Goal: Information Seeking & Learning: Find specific fact

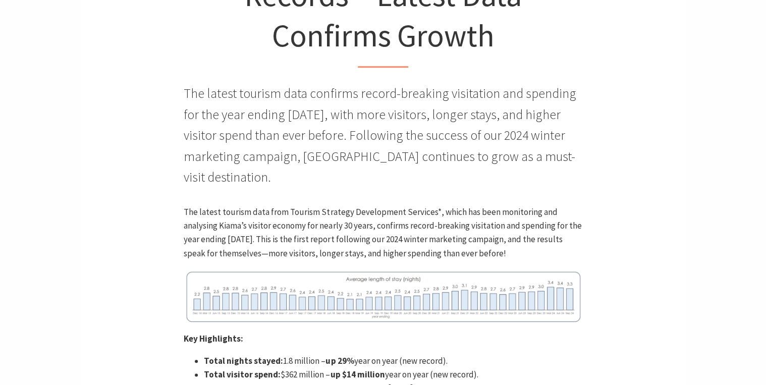
scroll to position [323, 0]
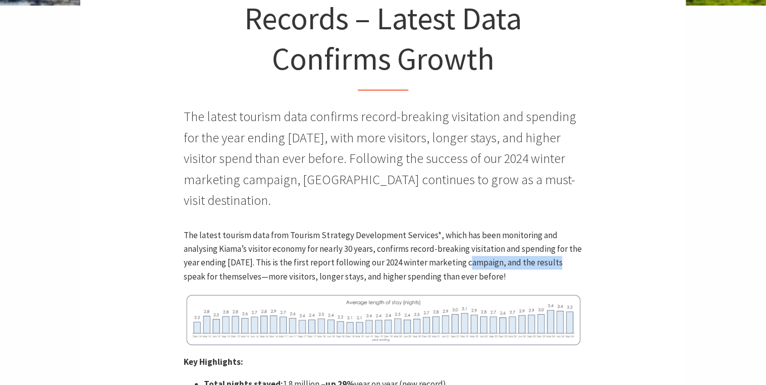
drag, startPoint x: 476, startPoint y: 264, endPoint x: 572, endPoint y: 263, distance: 96.4
click at [572, 263] on p "The latest tourism data from Tourism Strategy Development Services*, which has …" at bounding box center [383, 256] width 398 height 55
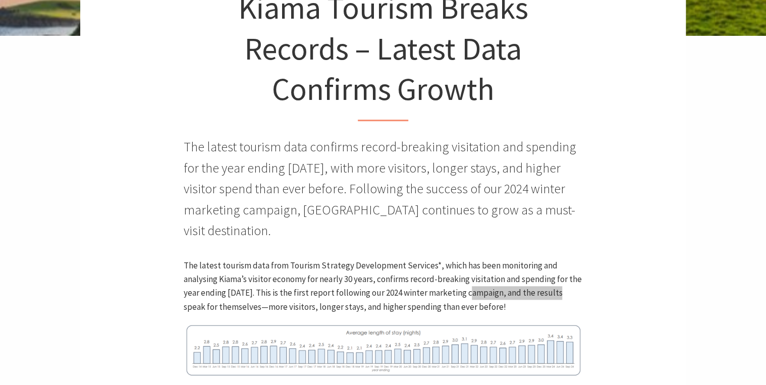
scroll to position [283, 0]
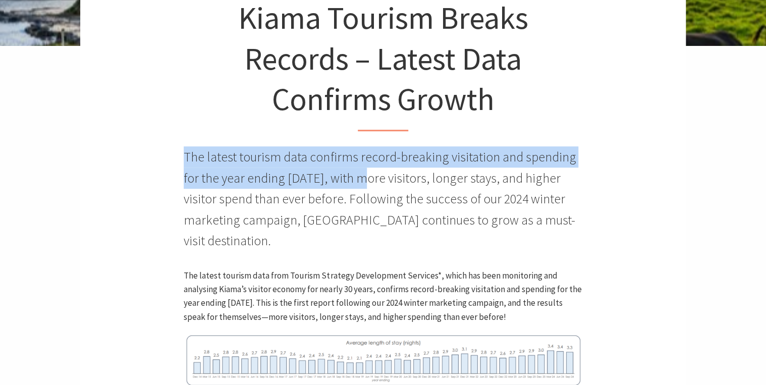
drag, startPoint x: 185, startPoint y: 155, endPoint x: 371, endPoint y: 177, distance: 187.6
click at [371, 177] on p "The latest tourism data confirms record-breaking visitation and spending for th…" at bounding box center [383, 198] width 398 height 105
copy p "The latest tourism data confirms record-breaking visitation and spending for th…"
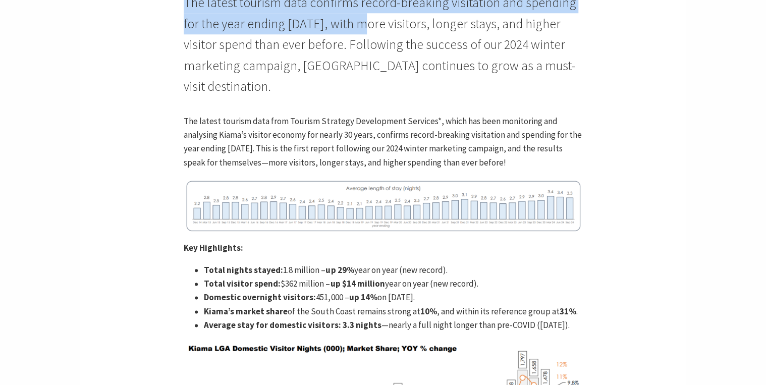
scroll to position [444, 0]
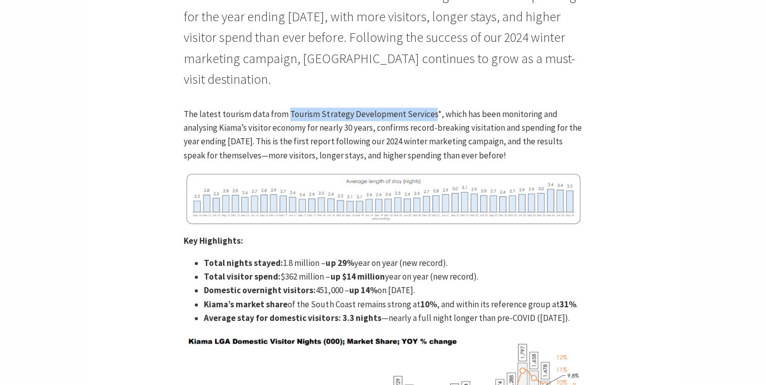
drag, startPoint x: 289, startPoint y: 112, endPoint x: 428, endPoint y: 110, distance: 139.4
click at [428, 111] on p "The latest tourism data from Tourism Strategy Development Services*, which has …" at bounding box center [383, 135] width 398 height 55
copy p "Tourism Strategy Development Services"
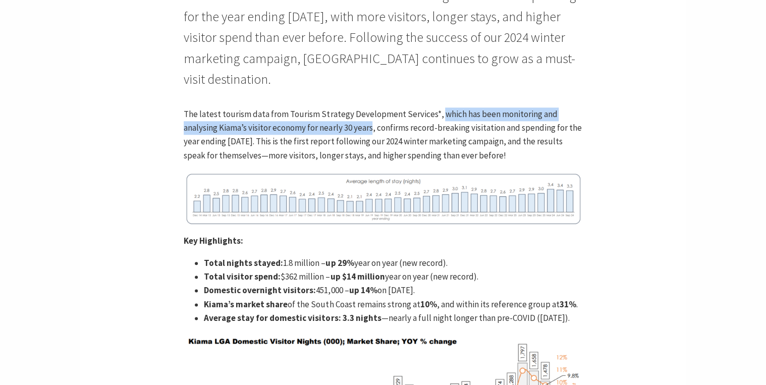
drag, startPoint x: 436, startPoint y: 114, endPoint x: 372, endPoint y: 131, distance: 66.4
click at [372, 131] on p "The latest tourism data from Tourism Strategy Development Services*, which has …" at bounding box center [383, 135] width 398 height 55
copy p "which has been monitoring and analysing Kiama’s visitor economy for nearly 30 y…"
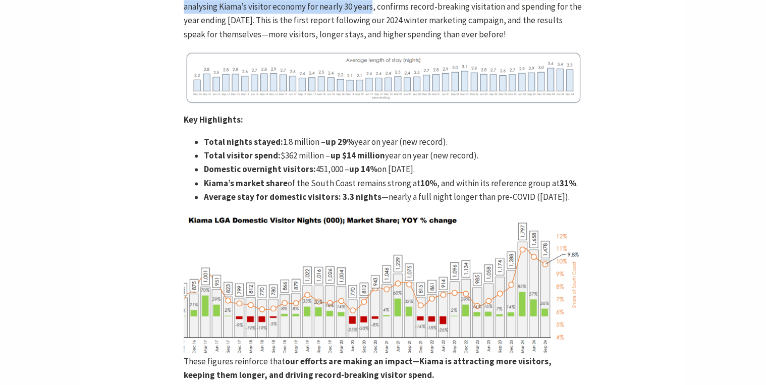
scroll to position [566, 0]
drag, startPoint x: 251, startPoint y: 184, endPoint x: 317, endPoint y: 184, distance: 65.6
click at [317, 184] on li "Kiama’s market share of the South Coast remains strong at 10% , and within its …" at bounding box center [393, 184] width 378 height 14
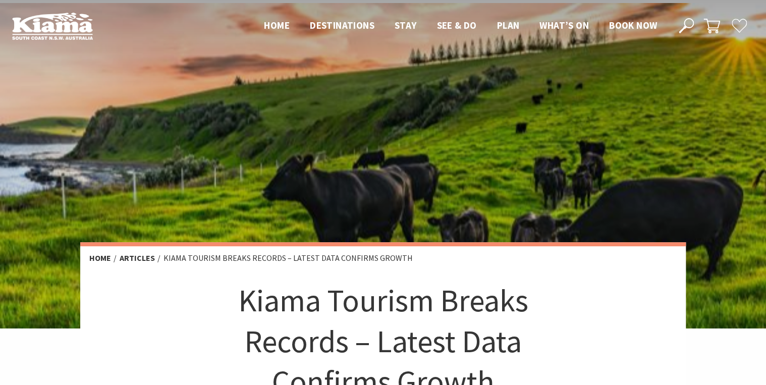
scroll to position [0, 0]
